Goal: Task Accomplishment & Management: Manage account settings

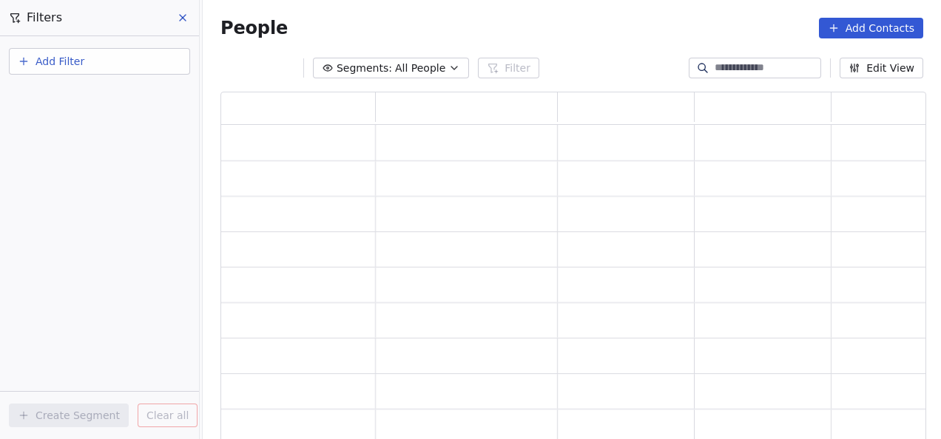
scroll to position [339, 694]
click at [61, 67] on span "Add Filter" at bounding box center [59, 62] width 49 height 16
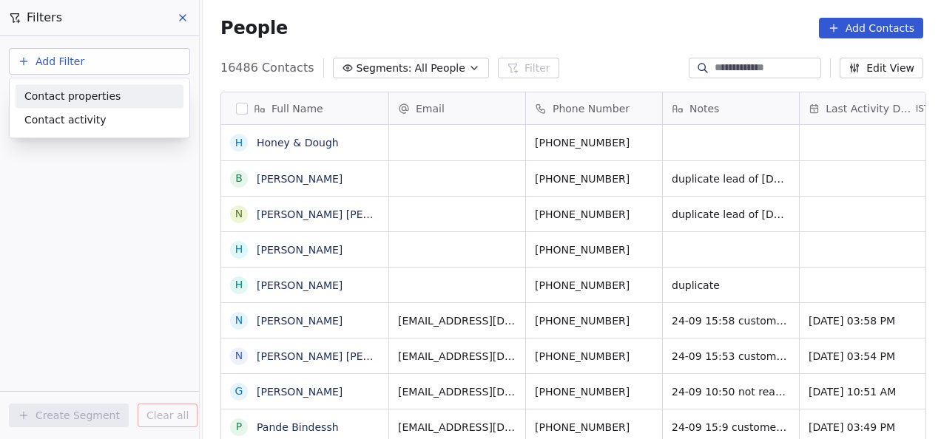
scroll to position [375, 729]
click at [60, 96] on span "Contact properties" at bounding box center [72, 97] width 96 height 16
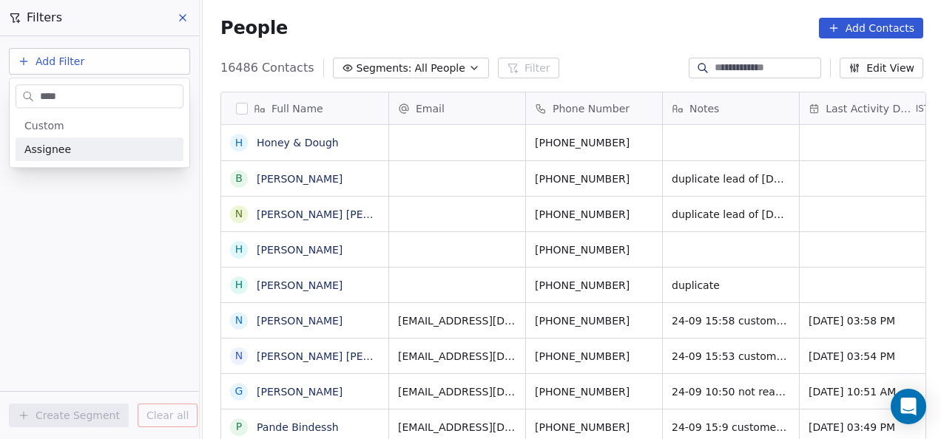
type input "****"
click at [43, 148] on span "Assignee" at bounding box center [47, 149] width 47 height 15
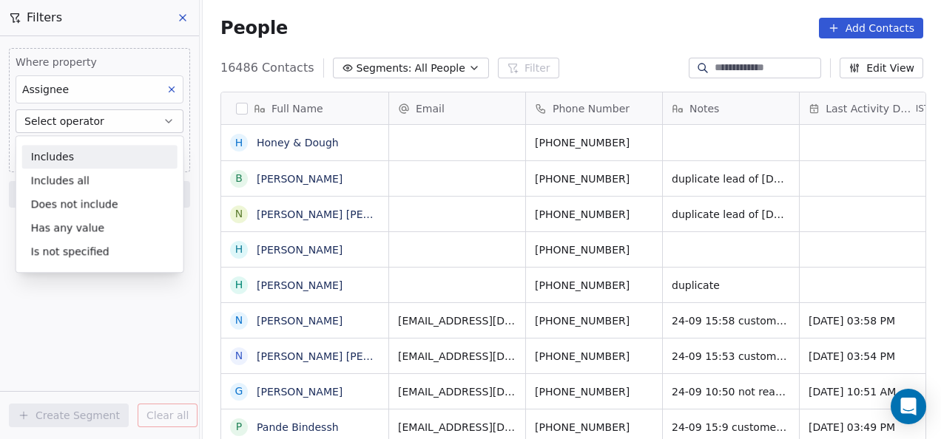
click at [43, 148] on div "Includes" at bounding box center [99, 157] width 155 height 24
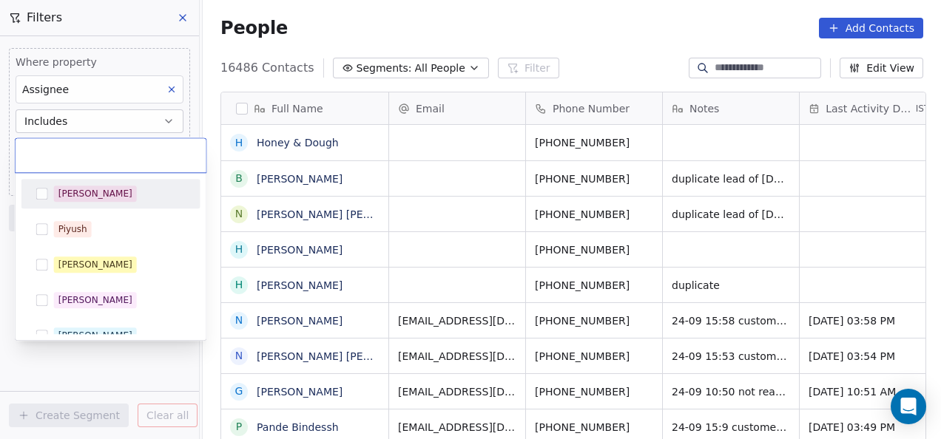
click at [65, 146] on body "On2Cook India Pvt. Ltd. Contacts People Marketing Workflows Campaigns Metrics &…" at bounding box center [470, 219] width 941 height 439
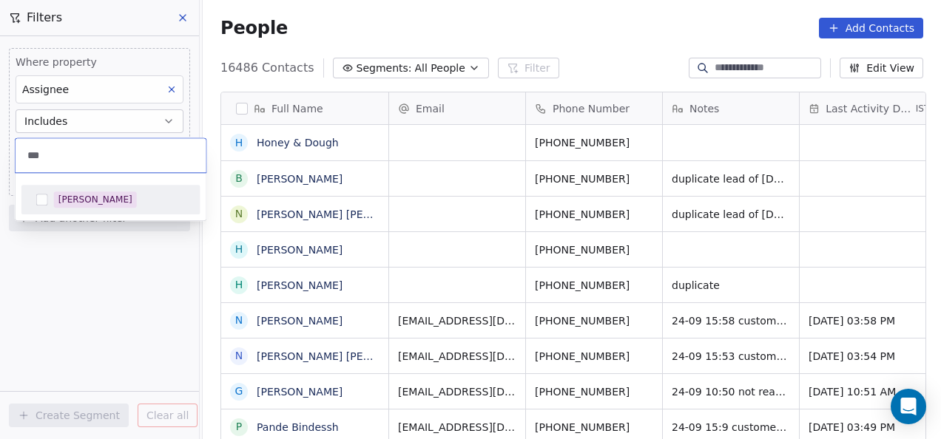
type input "***"
click at [44, 203] on button "Suggestions" at bounding box center [42, 200] width 12 height 12
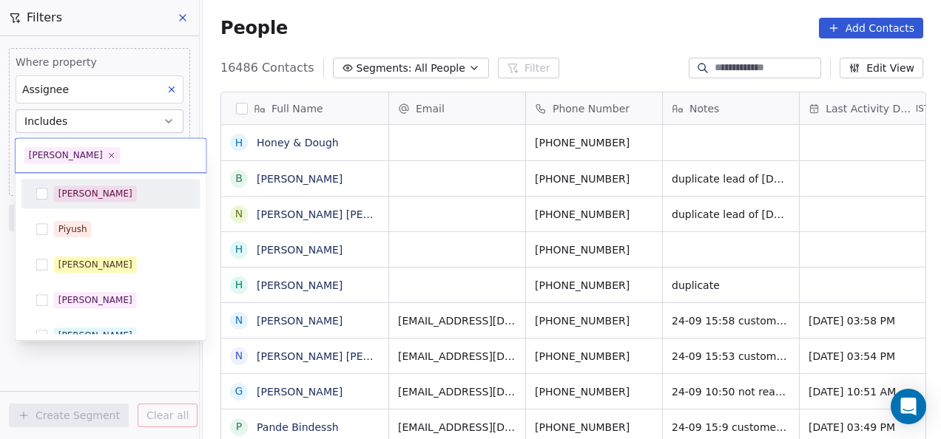
scroll to position [336, 0]
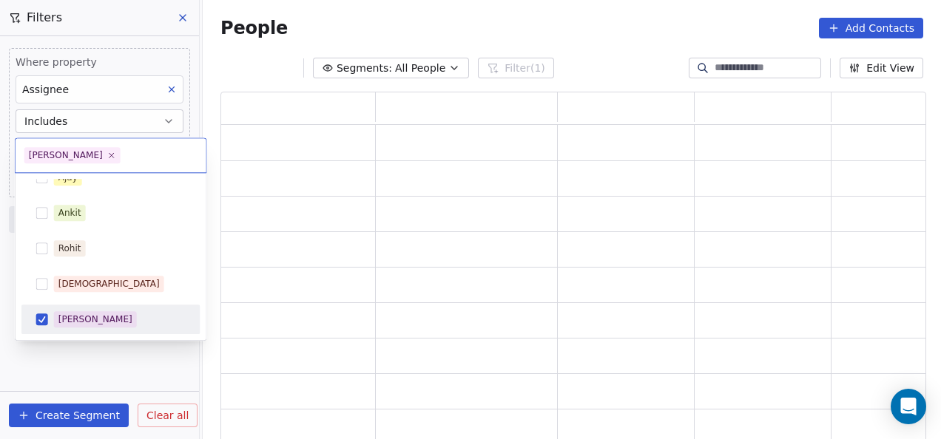
click at [83, 359] on html "On2Cook India Pvt. Ltd. Contacts People Marketing Workflows Campaigns Metrics &…" at bounding box center [470, 219] width 941 height 439
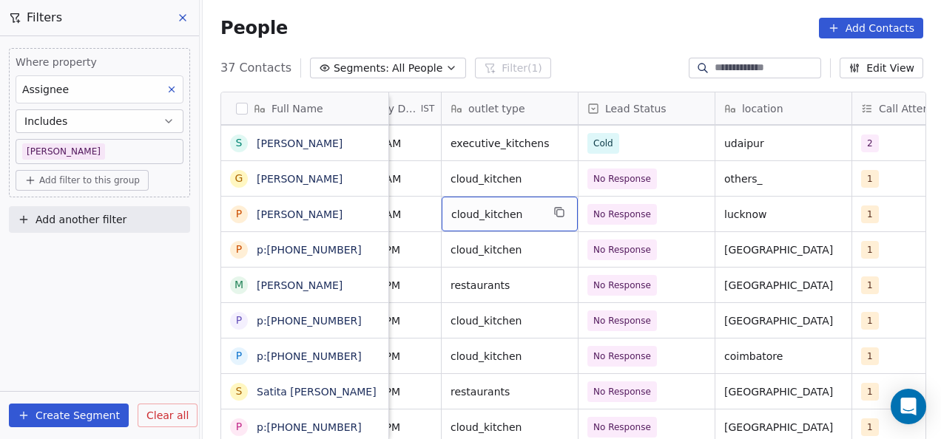
scroll to position [9, 494]
click at [584, 52] on div "People Add Contacts" at bounding box center [572, 28] width 738 height 56
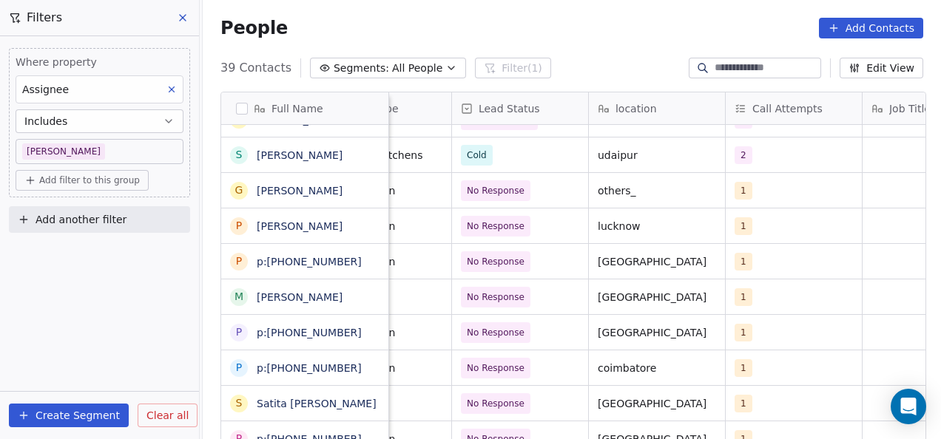
scroll to position [11, 841]
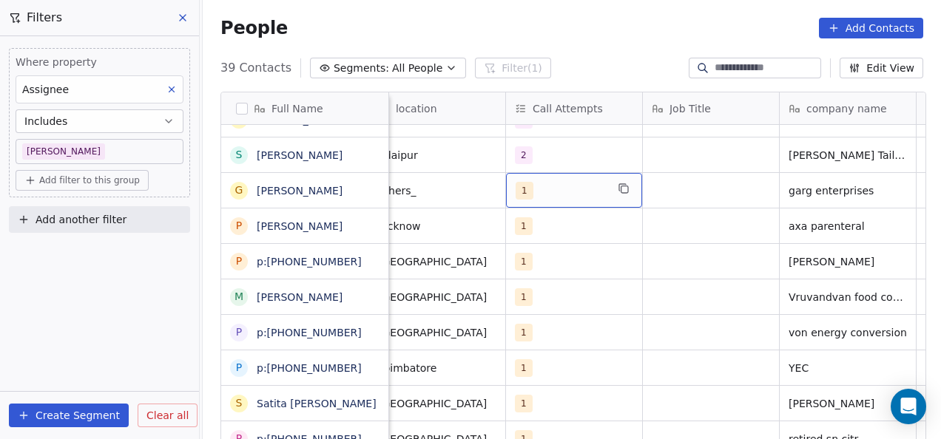
click at [524, 182] on span "1" at bounding box center [524, 191] width 18 height 18
click at [519, 182] on span "1" at bounding box center [524, 191] width 18 height 18
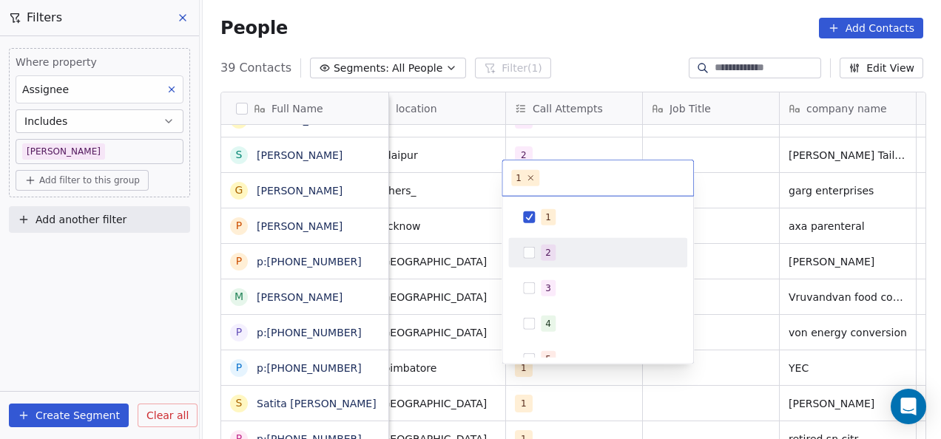
click at [527, 254] on button "Suggestions" at bounding box center [529, 253] width 12 height 12
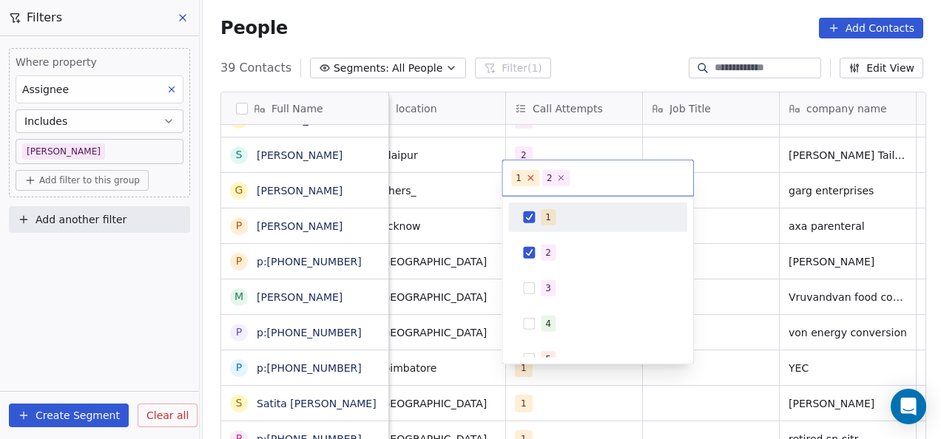
click at [528, 179] on icon at bounding box center [530, 177] width 5 height 5
click at [740, 169] on html "On2Cook India Pvt. Ltd. Contacts People Marketing Workflows Campaigns Metrics &…" at bounding box center [470, 219] width 941 height 439
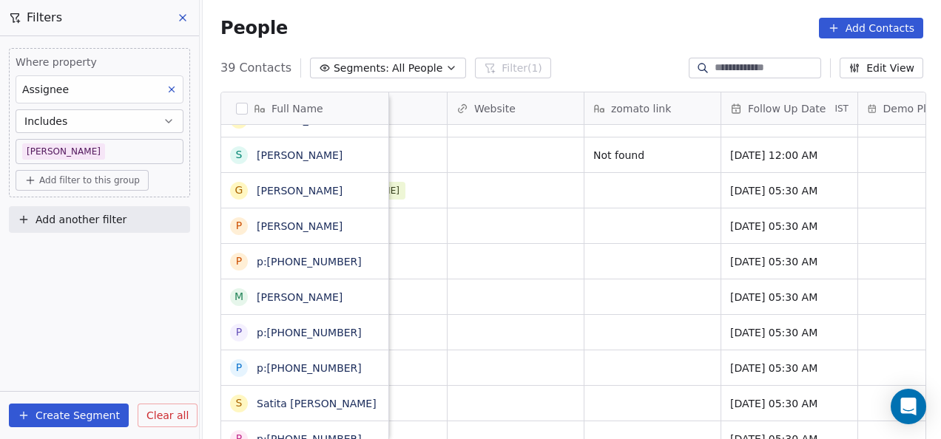
scroll to position [11, 2268]
click at [734, 191] on div "[DATE] 05:30 AM" at bounding box center [788, 190] width 136 height 35
click at [735, 183] on span "[DATE] 05:30 AM" at bounding box center [775, 190] width 90 height 15
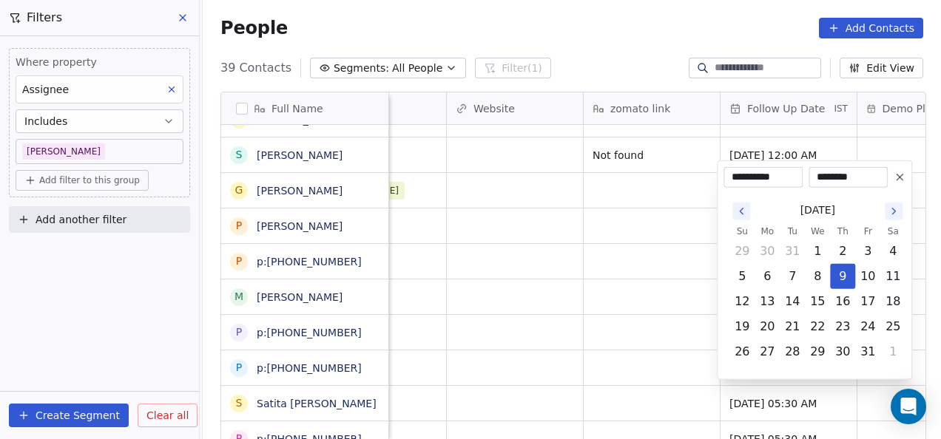
click at [785, 181] on input "**********" at bounding box center [762, 177] width 73 height 15
type input "**********"
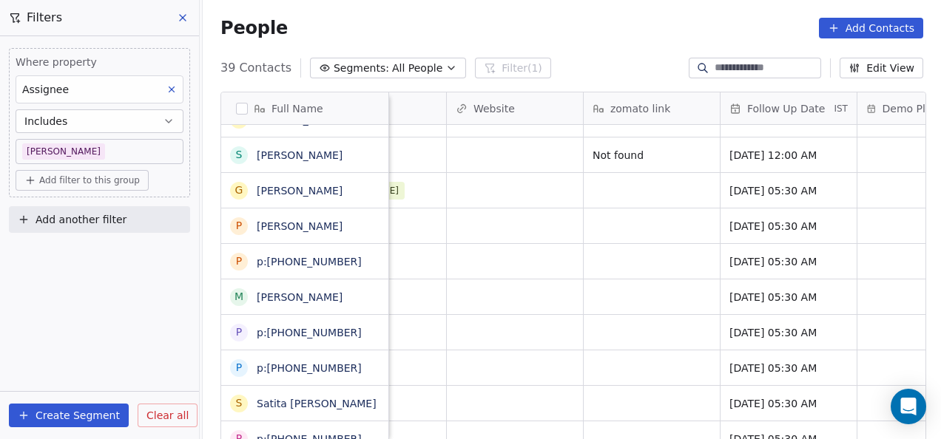
click at [633, 303] on html "On2Cook India Pvt. Ltd. Contacts People Marketing Workflows Campaigns Metrics &…" at bounding box center [470, 219] width 941 height 439
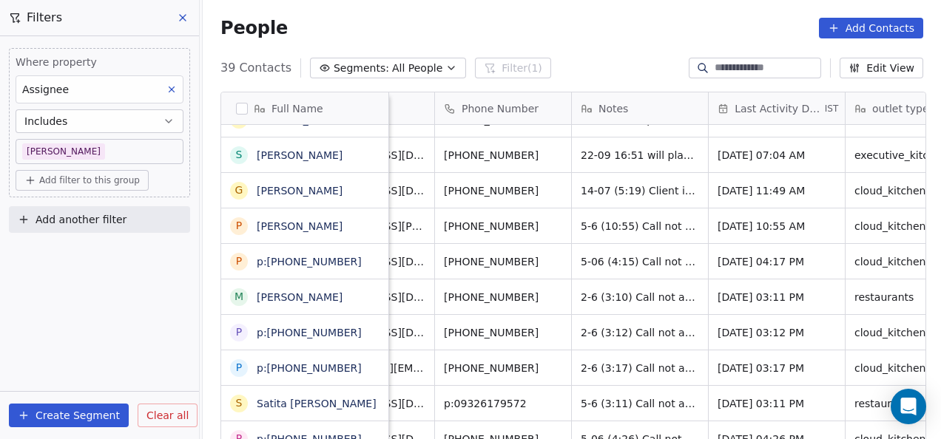
scroll to position [11, 92]
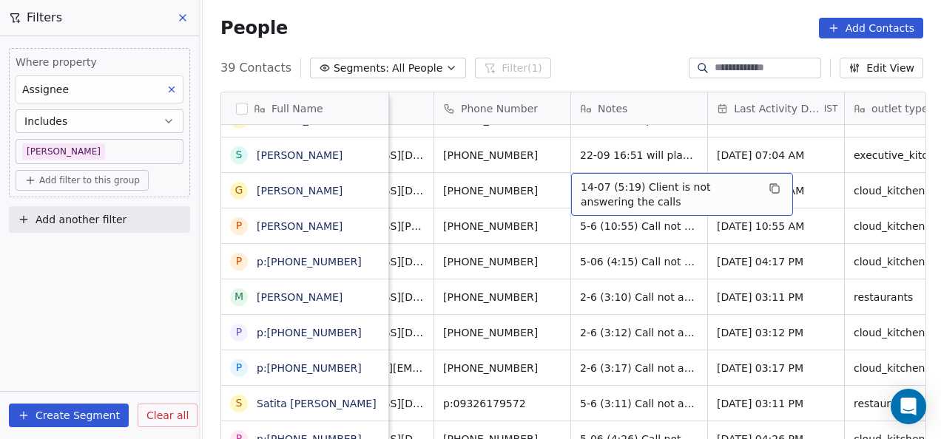
click at [588, 180] on span "14-07 (5:19) Client is not answering the calls" at bounding box center [669, 195] width 176 height 30
click at [581, 180] on span "14-07 (5:19) Client is not answering the calls" at bounding box center [669, 195] width 176 height 30
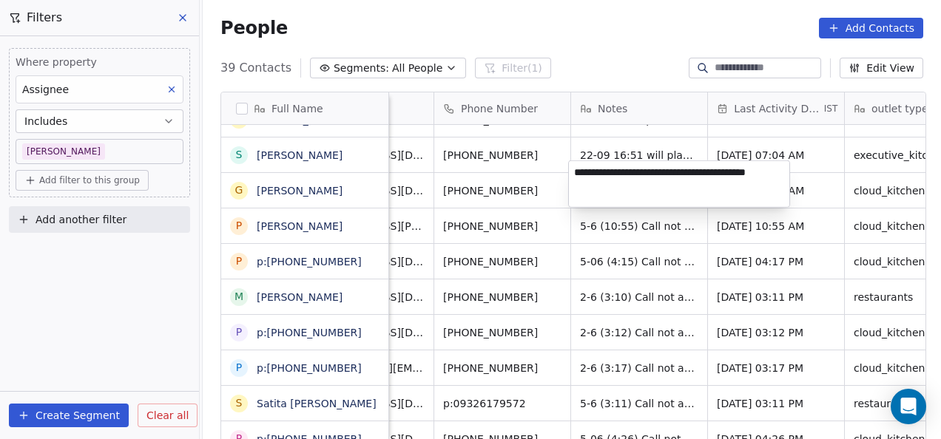
click at [580, 170] on textarea "**********" at bounding box center [679, 184] width 220 height 46
type textarea "**********"
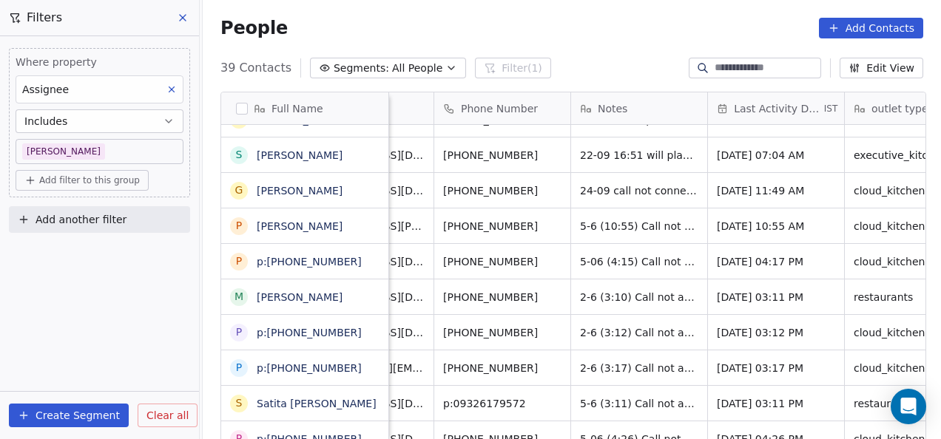
click at [599, 263] on html "On2Cook India Pvt. Ltd. Contacts People Marketing Workflows Campaigns Metrics &…" at bounding box center [470, 219] width 941 height 439
click at [720, 183] on span "[DATE] 11:49 AM" at bounding box center [762, 190] width 90 height 15
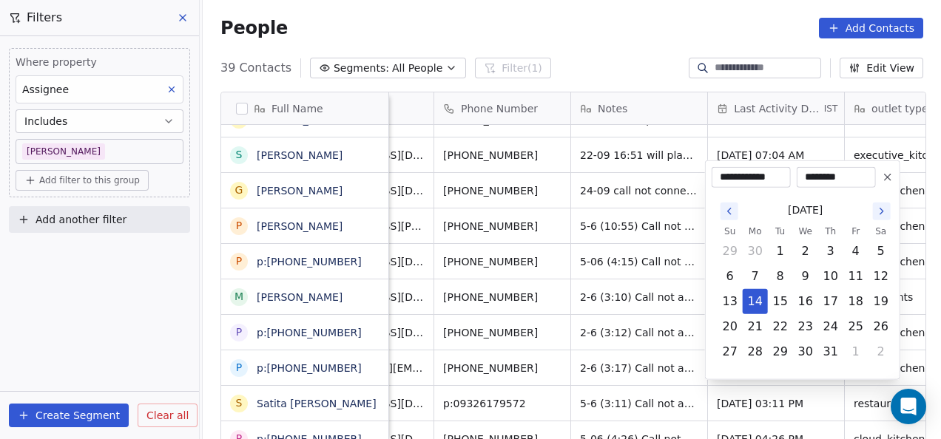
click at [876, 210] on icon "Go to the Next Month" at bounding box center [882, 212] width 12 height 12
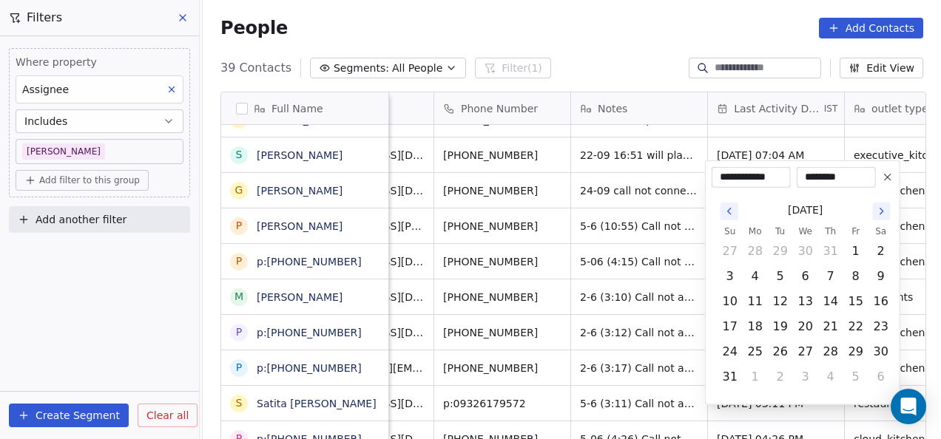
click at [876, 210] on icon "Go to the Next Month" at bounding box center [882, 212] width 12 height 12
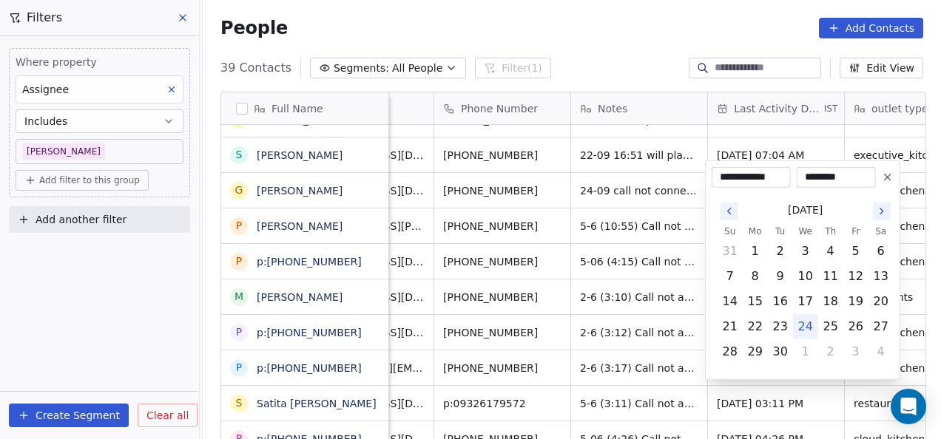
click at [807, 329] on button "24" at bounding box center [806, 327] width 24 height 24
type input "**********"
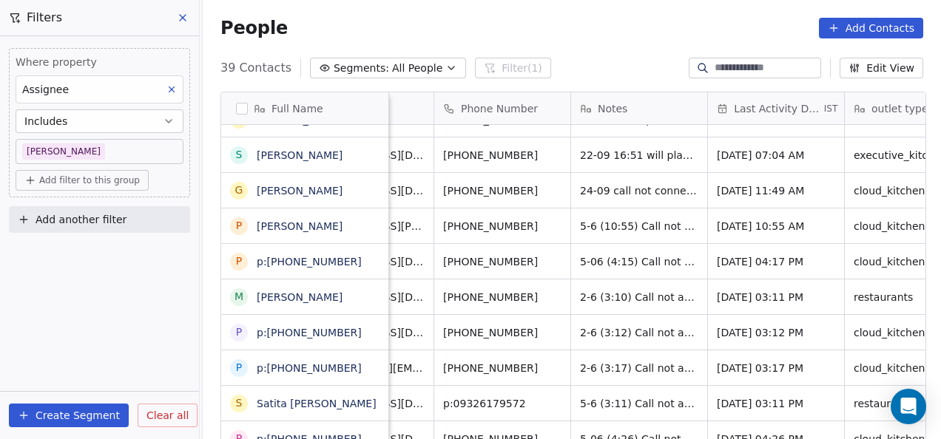
click at [700, 296] on html "On2Cook India Pvt. Ltd. Contacts People Marketing Workflows Campaigns Metrics &…" at bounding box center [470, 219] width 941 height 439
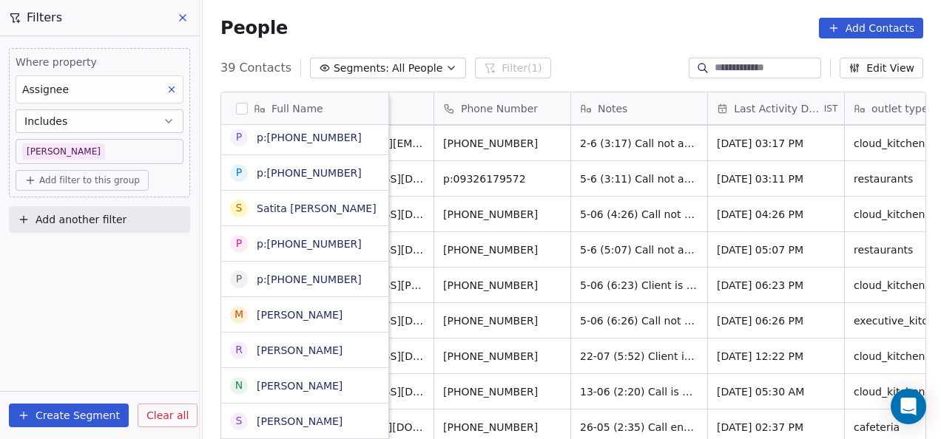
scroll to position [1065, 0]
